Goal: Find specific page/section: Find specific page/section

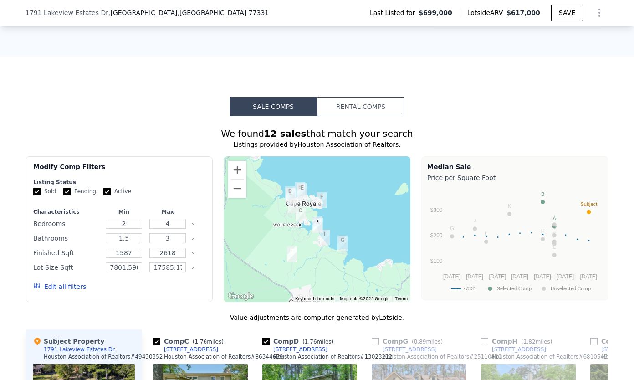
scroll to position [0, 4]
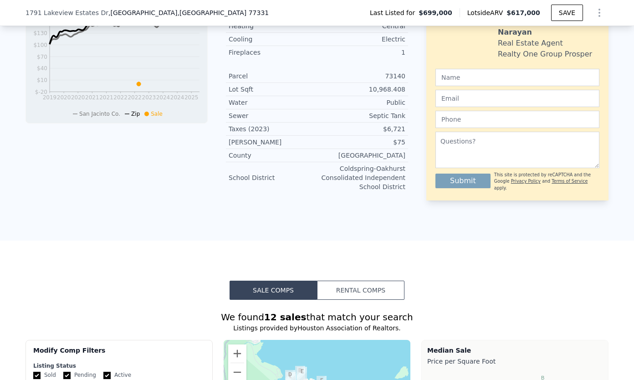
checkbox input "true"
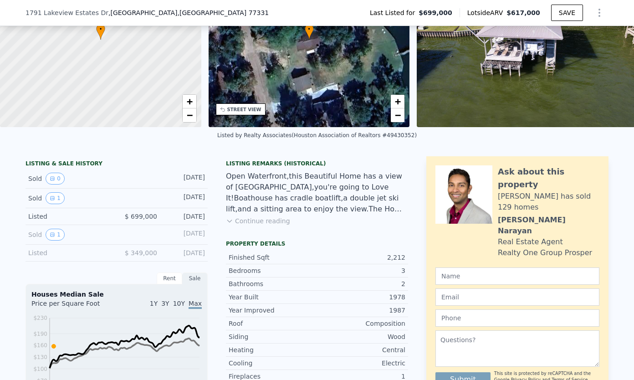
scroll to position [0, 0]
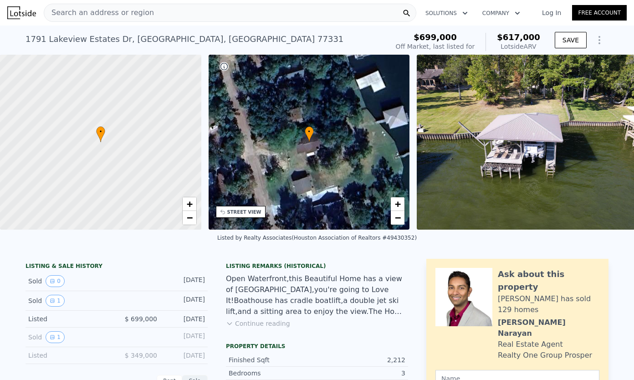
click at [188, 19] on div "Search an address or region" at bounding box center [230, 13] width 373 height 18
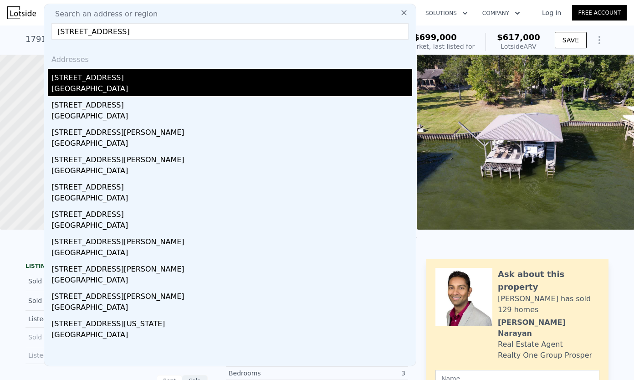
type input "[STREET_ADDRESS]"
click at [145, 79] on div "[STREET_ADDRESS]" at bounding box center [231, 76] width 361 height 15
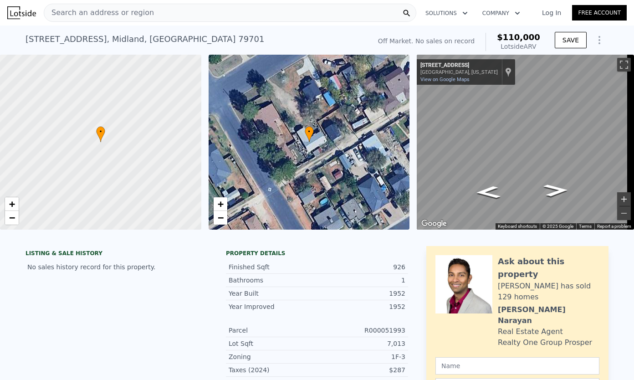
click at [617, 194] on button "Zoom in" at bounding box center [624, 199] width 14 height 14
click at [617, 212] on button "Zoom out" at bounding box center [624, 213] width 14 height 14
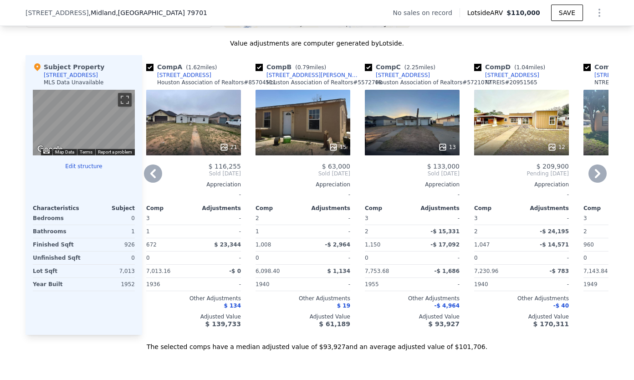
scroll to position [841, 0]
